Goal: Entertainment & Leisure: Consume media (video, audio)

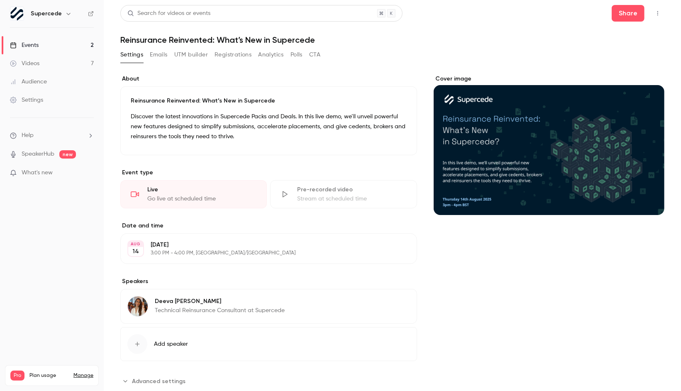
click at [39, 64] on link "Videos 7" at bounding box center [52, 63] width 104 height 18
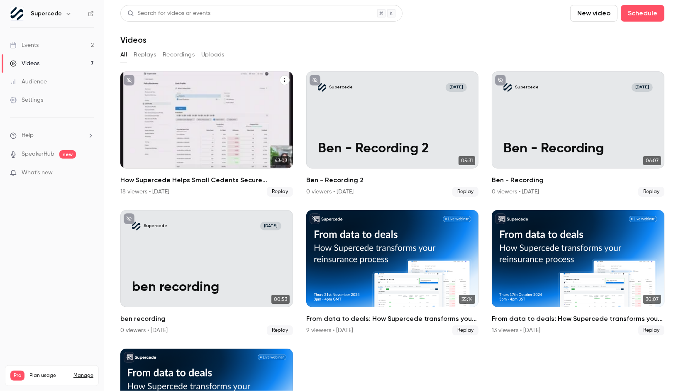
scroll to position [90, 0]
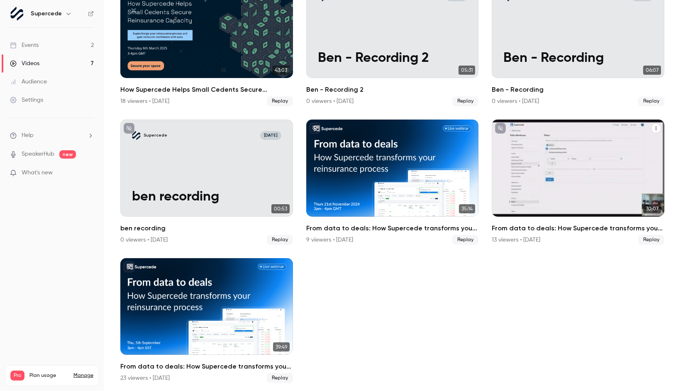
click at [533, 227] on h2 "From data to deals: How Supercede transforms your reinsurance process" at bounding box center [578, 228] width 173 height 10
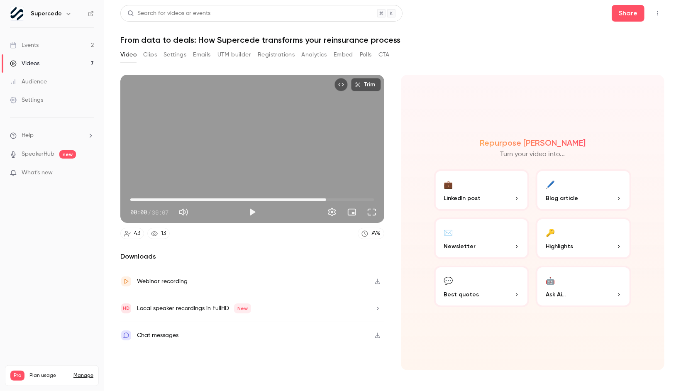
click at [326, 198] on span "24:11" at bounding box center [252, 199] width 244 height 13
click at [251, 216] on button "Play" at bounding box center [252, 212] width 17 height 17
click at [332, 200] on span "24:43" at bounding box center [330, 199] width 2 height 2
click at [258, 213] on button "Pause" at bounding box center [252, 212] width 17 height 17
click at [252, 218] on button "Play" at bounding box center [252, 212] width 17 height 17
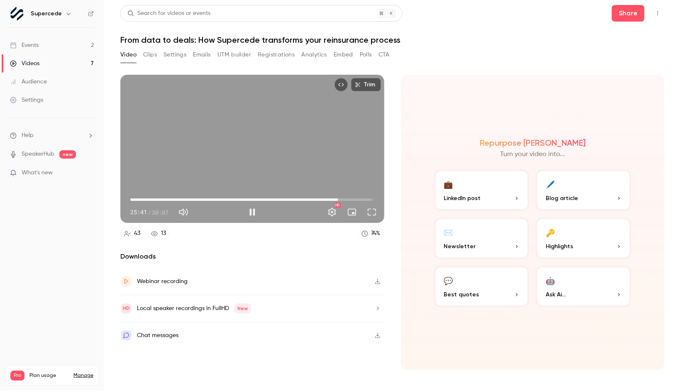
click at [340, 200] on span "25:41" at bounding box center [338, 199] width 2 height 2
click at [343, 199] on span "26:07" at bounding box center [341, 199] width 2 height 2
click at [347, 200] on span "26:15" at bounding box center [252, 199] width 244 height 13
click at [348, 200] on span "26:47" at bounding box center [347, 199] width 2 height 2
click at [353, 200] on span "27:28" at bounding box center [353, 199] width 2 height 2
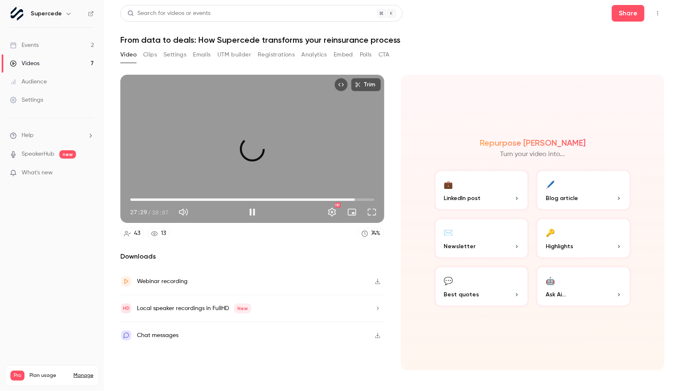
click at [355, 200] on span "27:43" at bounding box center [355, 199] width 2 height 2
click at [359, 198] on span "28:14" at bounding box center [252, 199] width 244 height 13
click at [249, 213] on button "Pause" at bounding box center [252, 212] width 17 height 17
type input "******"
click at [254, 216] on button "Play" at bounding box center [252, 212] width 17 height 17
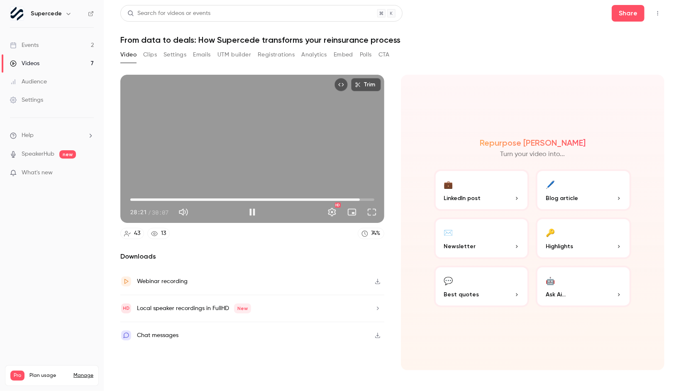
click at [361, 201] on span "28:21" at bounding box center [360, 199] width 2 height 2
click at [322, 163] on div "Trim 28:42 28:42 / 30:07 HD" at bounding box center [252, 149] width 264 height 148
type input "******"
click at [42, 44] on link "Events 2" at bounding box center [52, 45] width 104 height 18
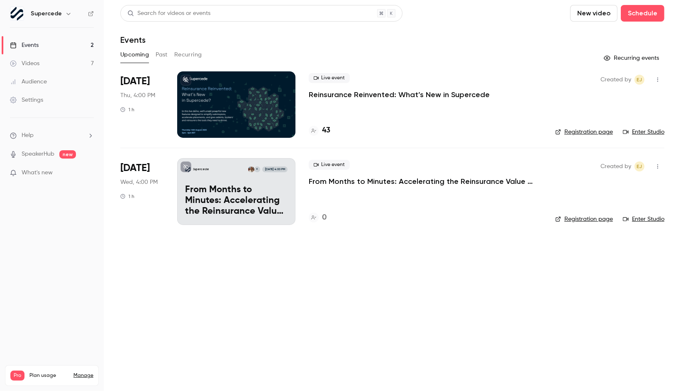
click at [660, 81] on icon "button" at bounding box center [658, 80] width 7 height 6
click at [406, 94] on div at bounding box center [340, 195] width 681 height 391
click at [392, 94] on p "Reinsurance Reinvented: What’s New in Supercede" at bounding box center [399, 95] width 181 height 10
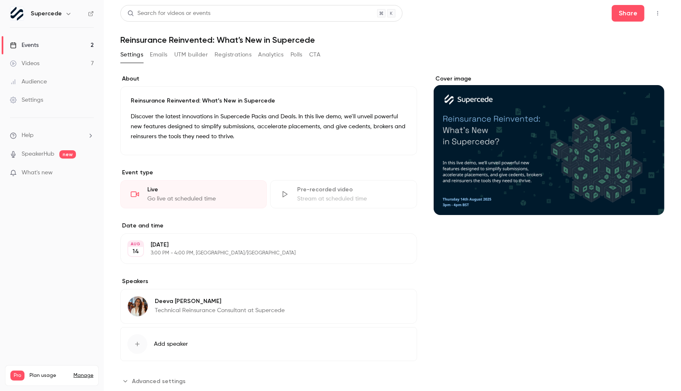
click at [658, 10] on icon "button" at bounding box center [658, 13] width 7 height 6
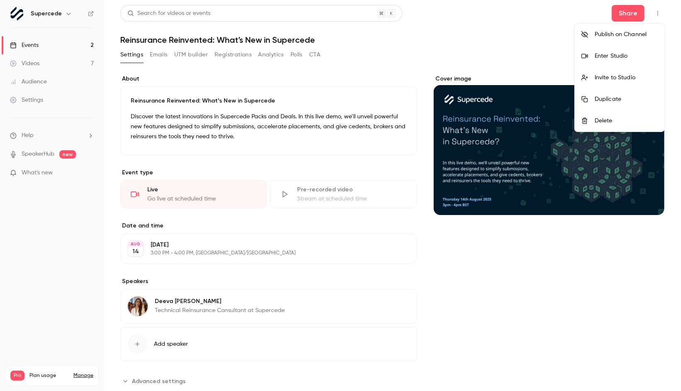
click at [623, 53] on div "Enter Studio" at bounding box center [626, 56] width 63 height 8
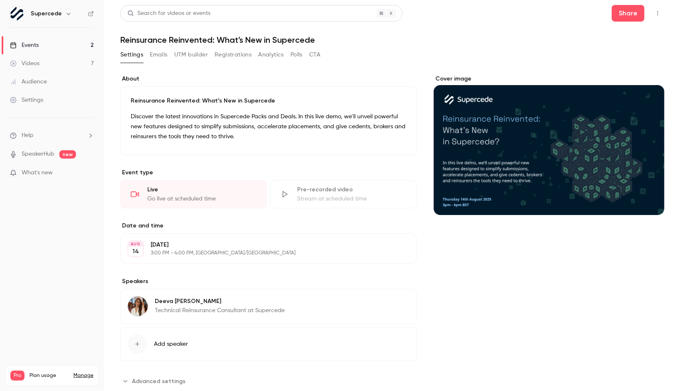
click at [44, 45] on link "Events 2" at bounding box center [52, 45] width 104 height 18
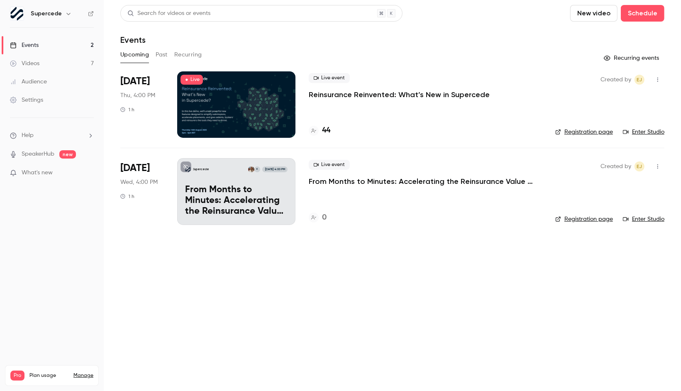
click at [48, 63] on link "Videos 7" at bounding box center [52, 63] width 104 height 18
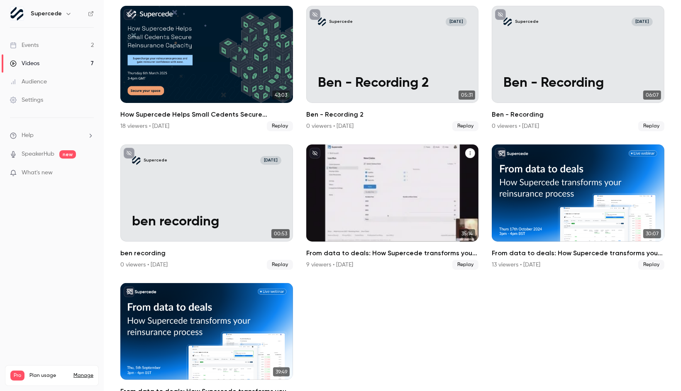
scroll to position [83, 0]
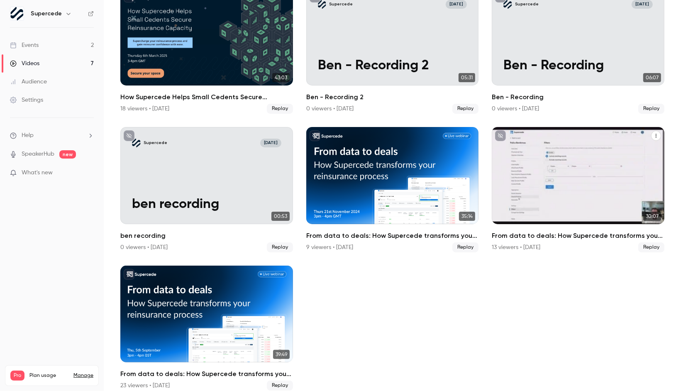
click at [579, 166] on div "From data to deals: How Supercede transforms your reinsurance process" at bounding box center [578, 175] width 173 height 97
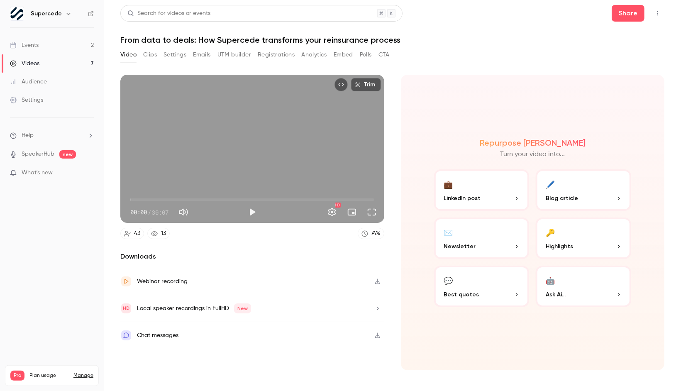
click at [281, 203] on span "00:00" at bounding box center [252, 199] width 244 height 13
drag, startPoint x: 287, startPoint y: 200, endPoint x: 303, endPoint y: 199, distance: 16.2
click at [303, 199] on span "21:07" at bounding box center [252, 199] width 244 height 13
drag, startPoint x: 303, startPoint y: 199, endPoint x: 279, endPoint y: 199, distance: 24.1
click at [279, 199] on span "18:24" at bounding box center [279, 199] width 2 height 2
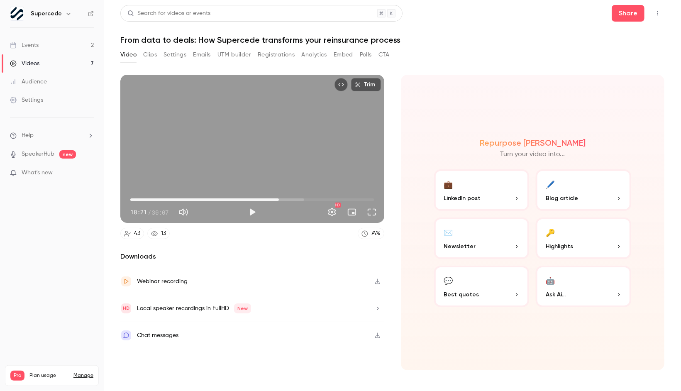
drag, startPoint x: 279, startPoint y: 199, endPoint x: 271, endPoint y: 199, distance: 7.9
click at [278, 199] on span "18:21" at bounding box center [279, 199] width 2 height 2
drag, startPoint x: 271, startPoint y: 199, endPoint x: 256, endPoint y: 199, distance: 14.9
click at [270, 199] on span "17:22" at bounding box center [271, 199] width 2 height 2
drag, startPoint x: 256, startPoint y: 199, endPoint x: 314, endPoint y: 199, distance: 58.1
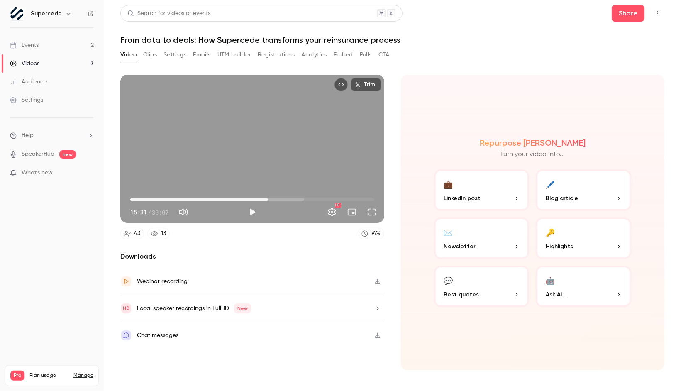
click at [269, 199] on span "17:01" at bounding box center [268, 199] width 2 height 2
drag, startPoint x: 314, startPoint y: 199, endPoint x: 336, endPoint y: 199, distance: 22.0
click at [328, 199] on span "24:17" at bounding box center [327, 199] width 2 height 2
type input "******"
drag, startPoint x: 335, startPoint y: 200, endPoint x: 328, endPoint y: 200, distance: 7.5
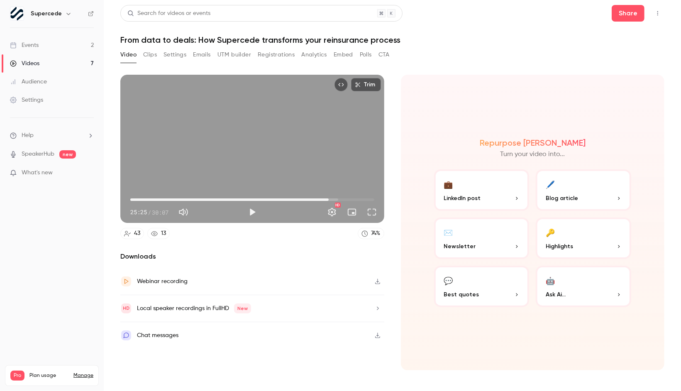
click at [328, 200] on span "24:30" at bounding box center [329, 199] width 2 height 2
click at [373, 214] on button "Full screen" at bounding box center [372, 212] width 17 height 17
